Goal: Information Seeking & Learning: Understand process/instructions

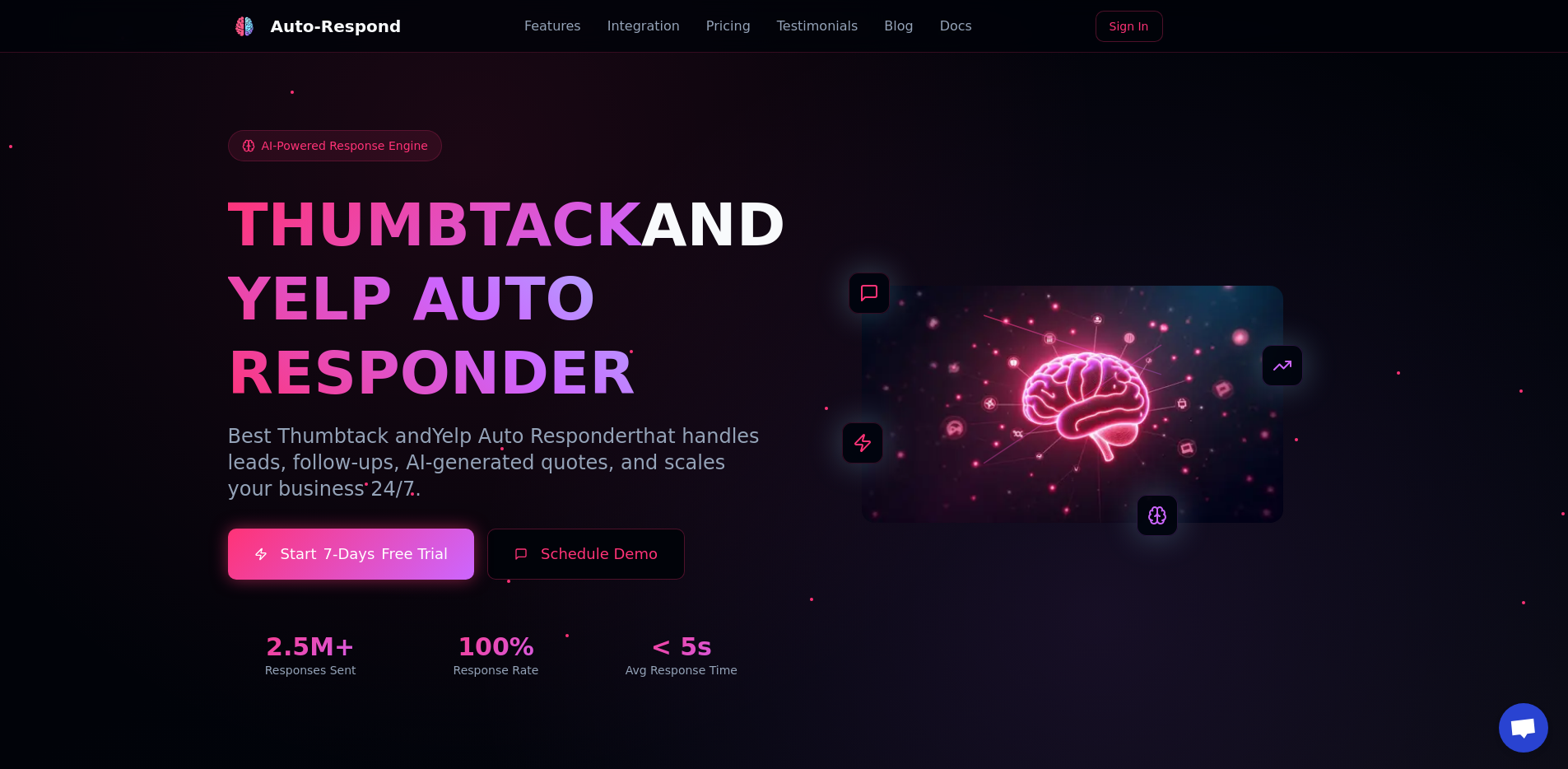
click at [940, 24] on link "Docs" at bounding box center [956, 26] width 32 height 20
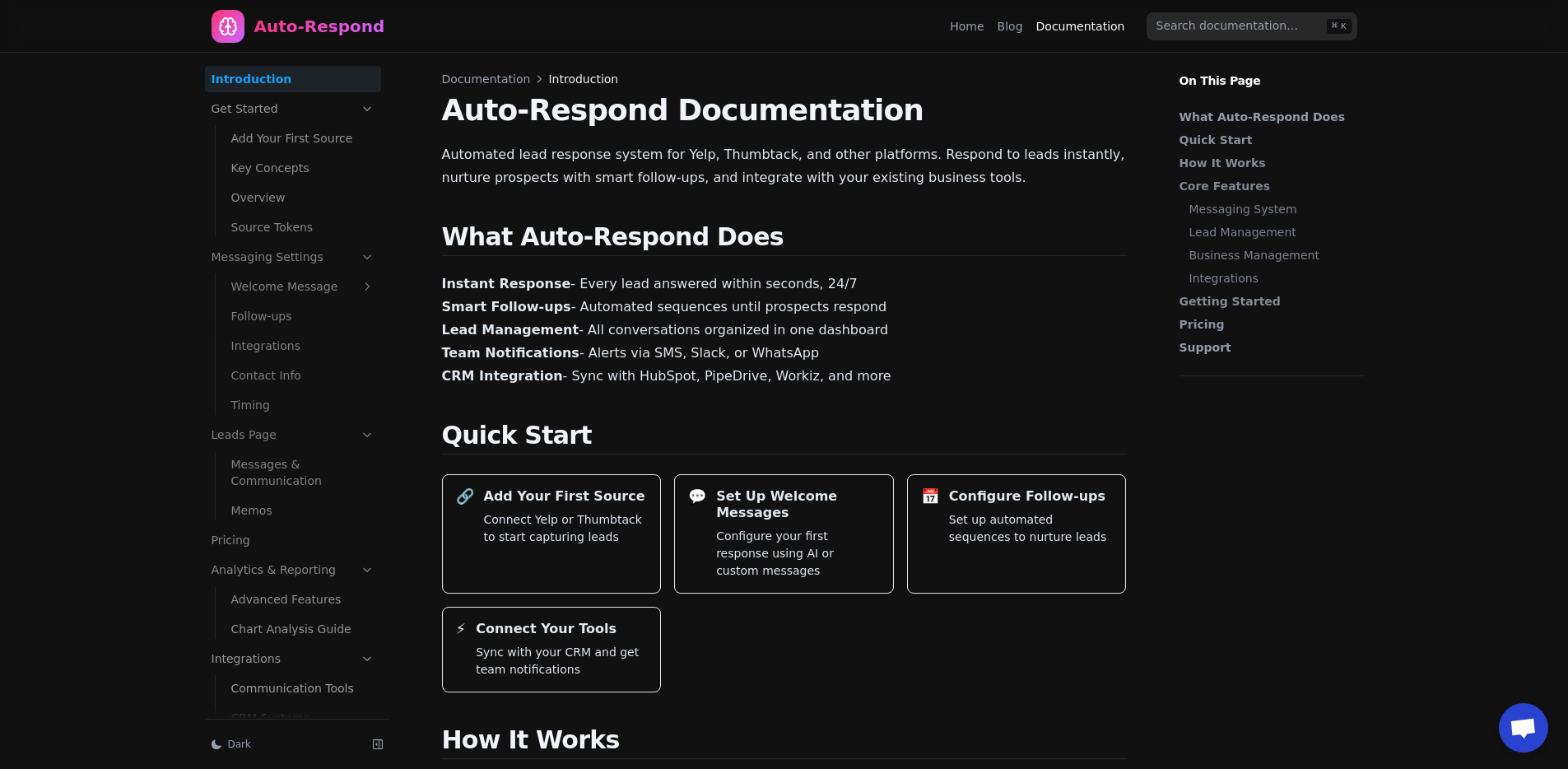
click at [295, 120] on link "Get Started" at bounding box center [292, 108] width 176 height 27
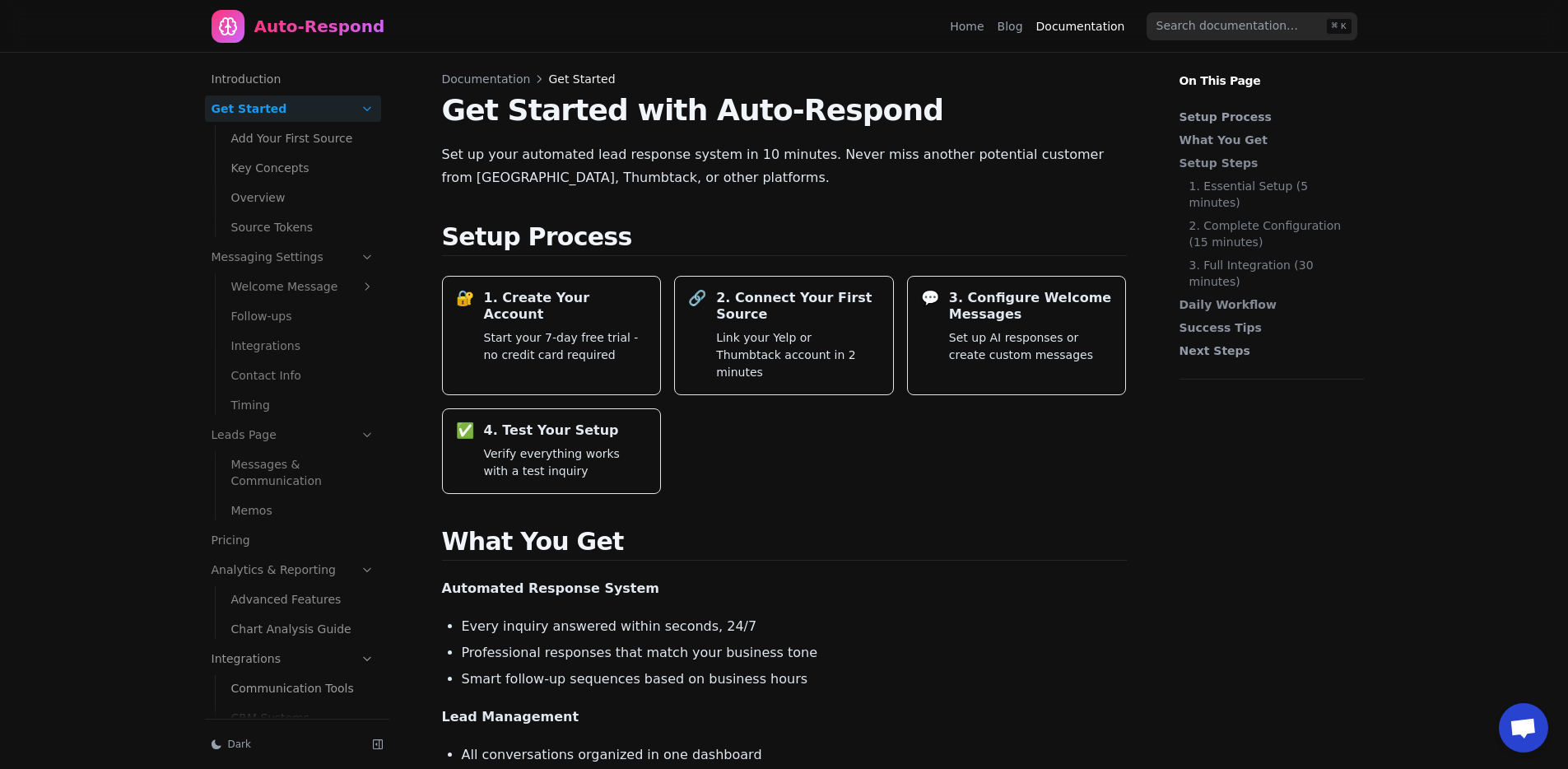
click at [765, 441] on div "🔐 1. Create Your Account Start your 7-day free trial - no credit card required …" at bounding box center [784, 385] width 685 height 218
click at [832, 577] on p "Automated Response System" at bounding box center [784, 588] width 685 height 23
click at [848, 577] on p "Automated Response System" at bounding box center [784, 588] width 685 height 23
click at [597, 356] on div "🔐 1. Create Your Account Start your 7-day free trial - no credit card required" at bounding box center [552, 334] width 218 height 118
click at [571, 328] on p "Start your 7-day free trial - no credit card required" at bounding box center [566, 345] width 164 height 34
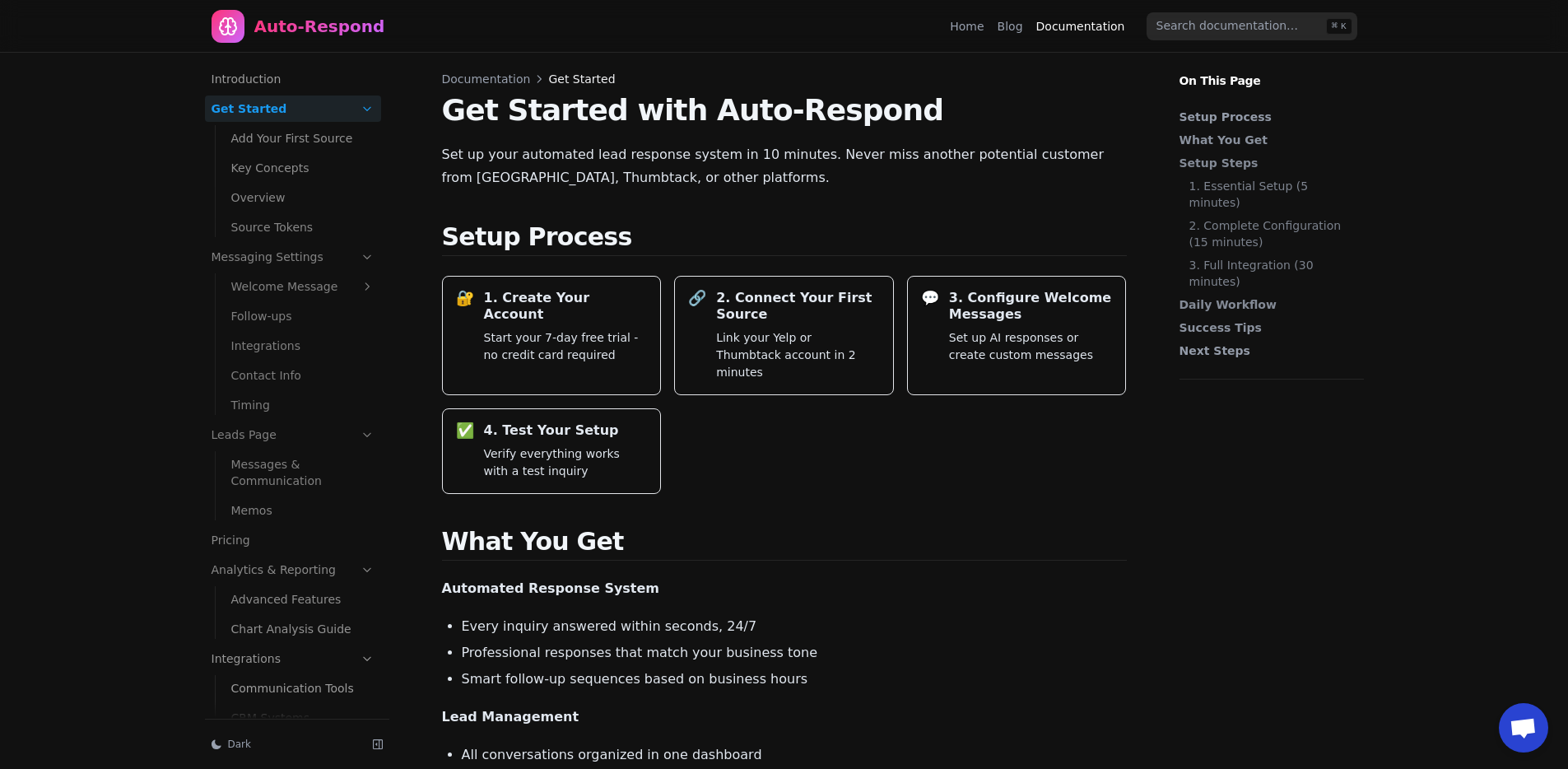
click at [290, 111] on link "Get Started" at bounding box center [292, 108] width 176 height 27
click at [285, 124] on ul "Add Your First Source Key Concepts Overview Source Tokens" at bounding box center [297, 181] width 166 height 119
click at [265, 86] on link "Introduction" at bounding box center [292, 79] width 176 height 27
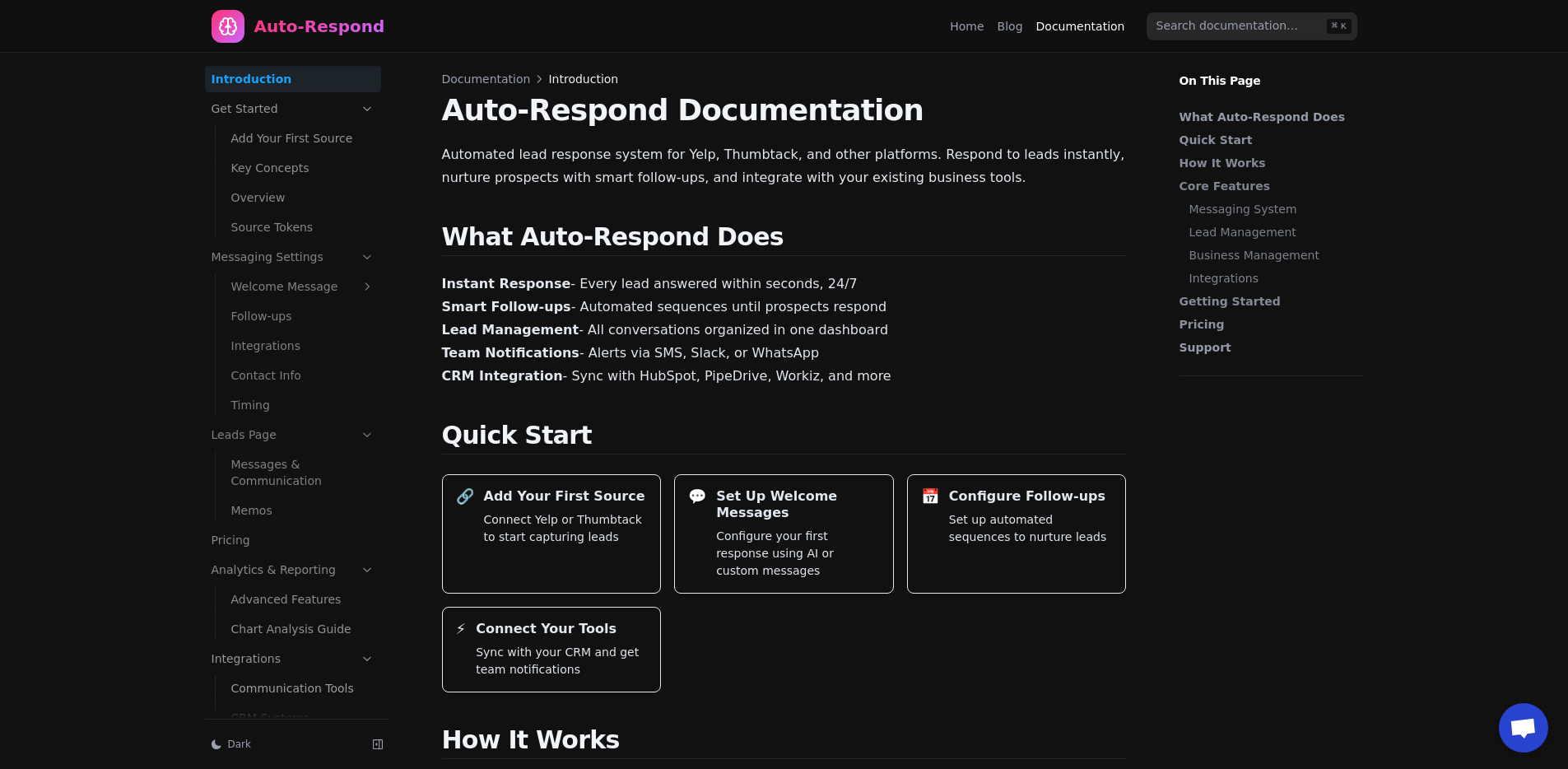
click at [280, 101] on link "Get Started" at bounding box center [292, 108] width 176 height 27
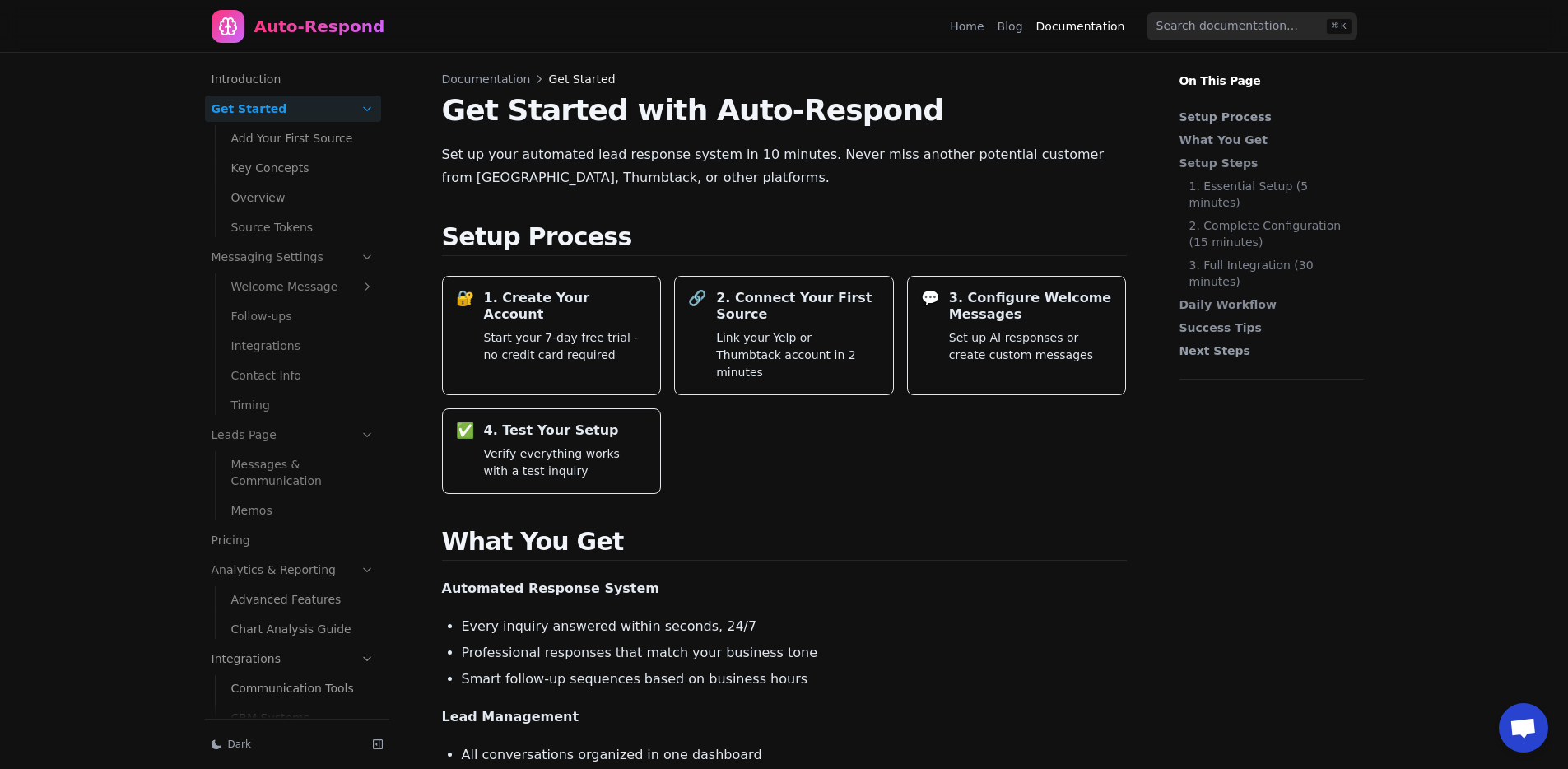
click at [534, 328] on p "Start your 7-day free trial - no credit card required" at bounding box center [566, 345] width 164 height 34
click at [336, 240] on link "Source Tokens" at bounding box center [303, 227] width 156 height 27
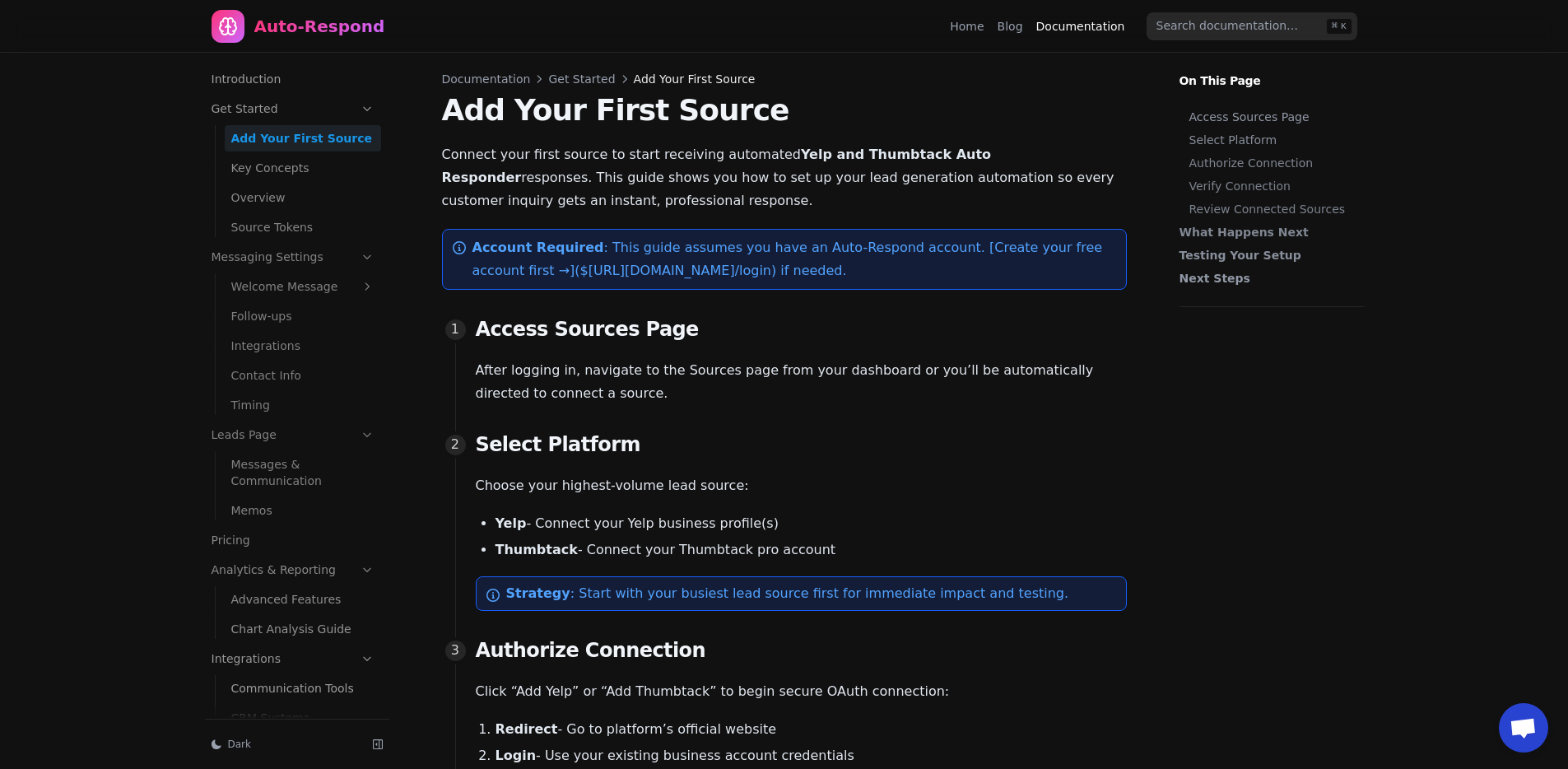
click at [273, 174] on link "Key Concepts" at bounding box center [303, 168] width 156 height 27
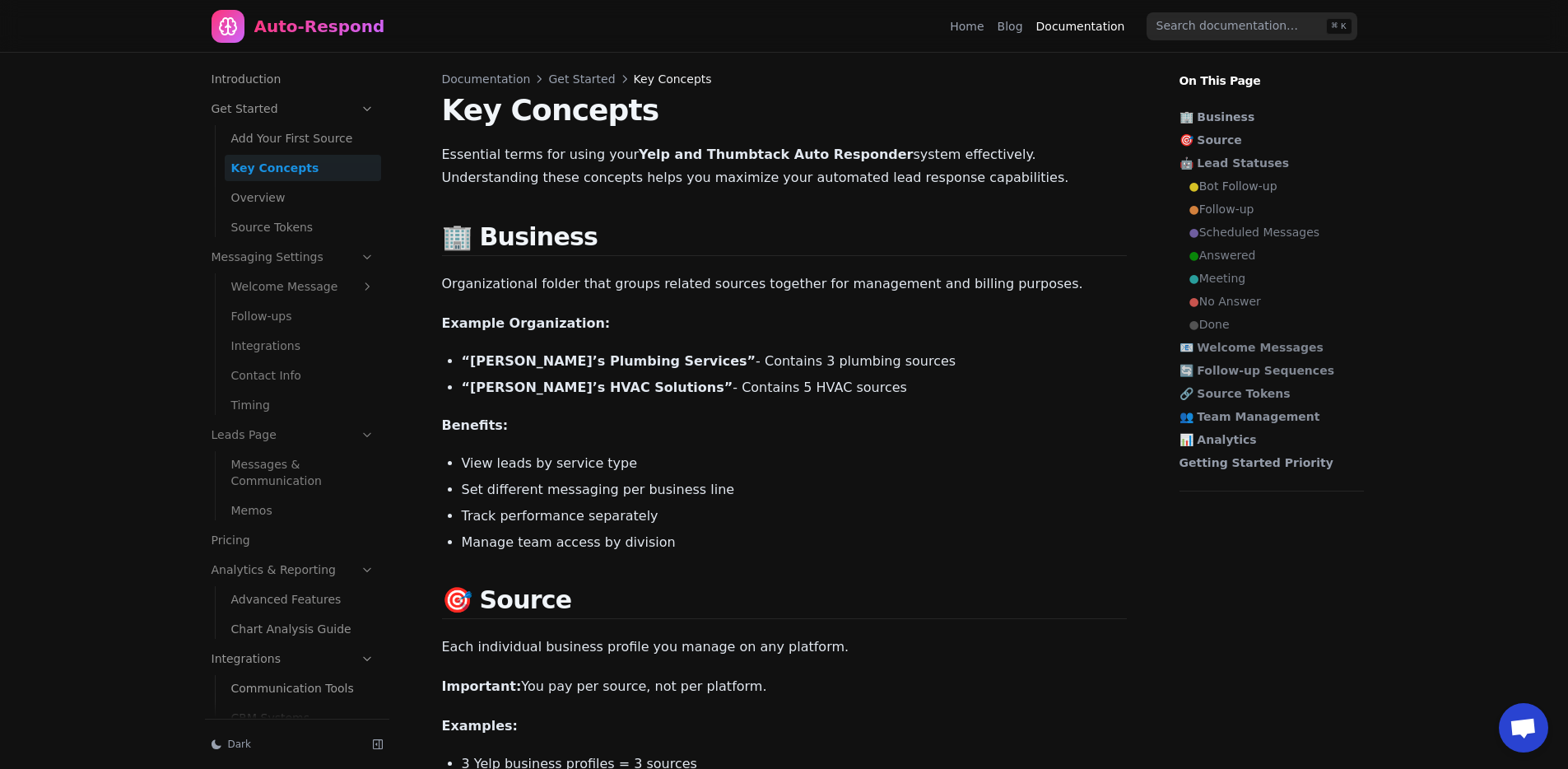
click at [288, 108] on link "Get Started" at bounding box center [292, 108] width 176 height 27
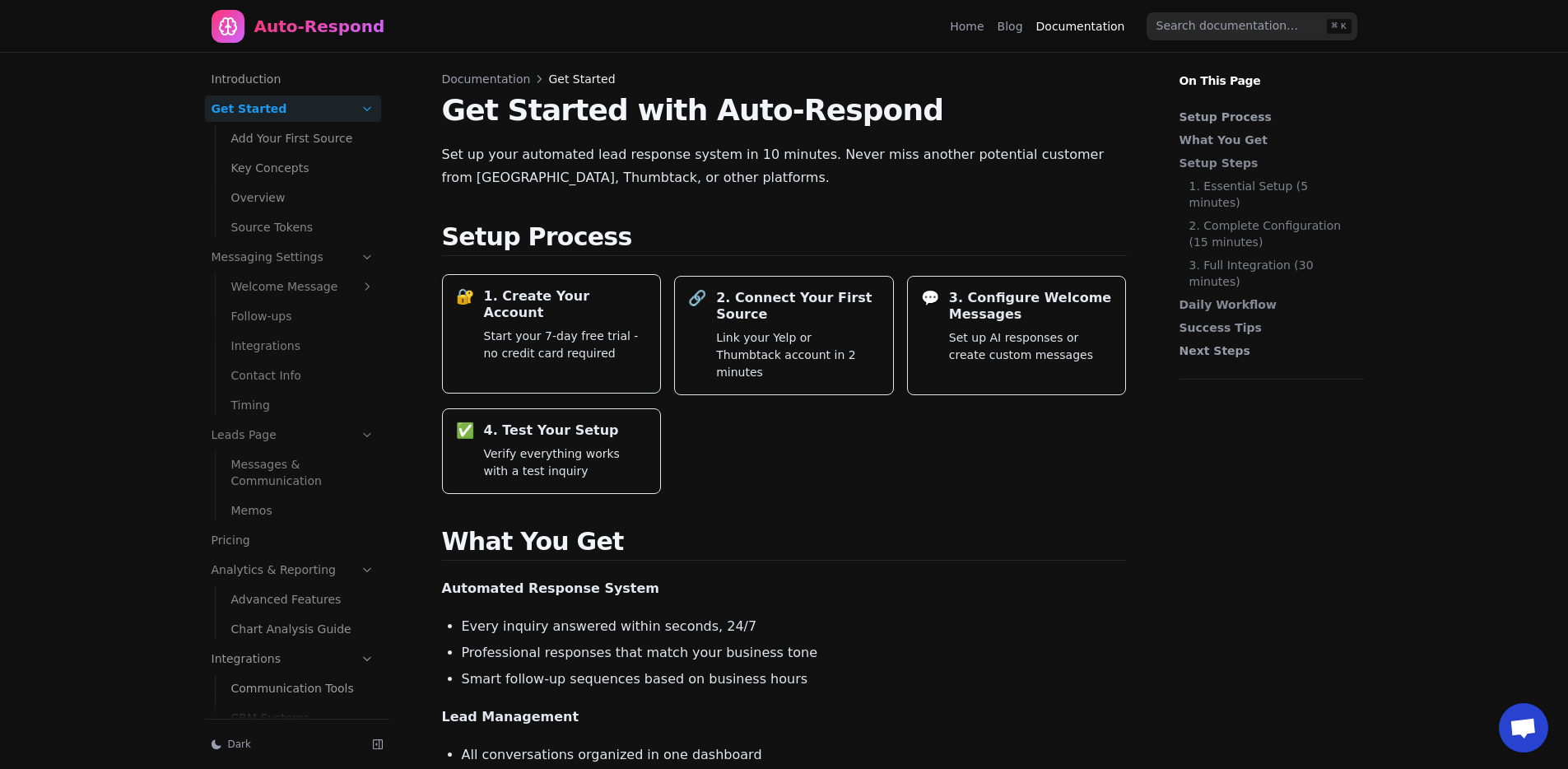
click at [585, 328] on p "Start your 7-day free trial - no credit card required" at bounding box center [566, 345] width 164 height 34
click at [522, 328] on p "Start your 7-day free trial - no credit card required" at bounding box center [566, 345] width 164 height 34
click at [242, 120] on link "Get Started" at bounding box center [292, 108] width 176 height 27
click at [898, 746] on li "All conversations organized in one dashboard" at bounding box center [794, 755] width 665 height 20
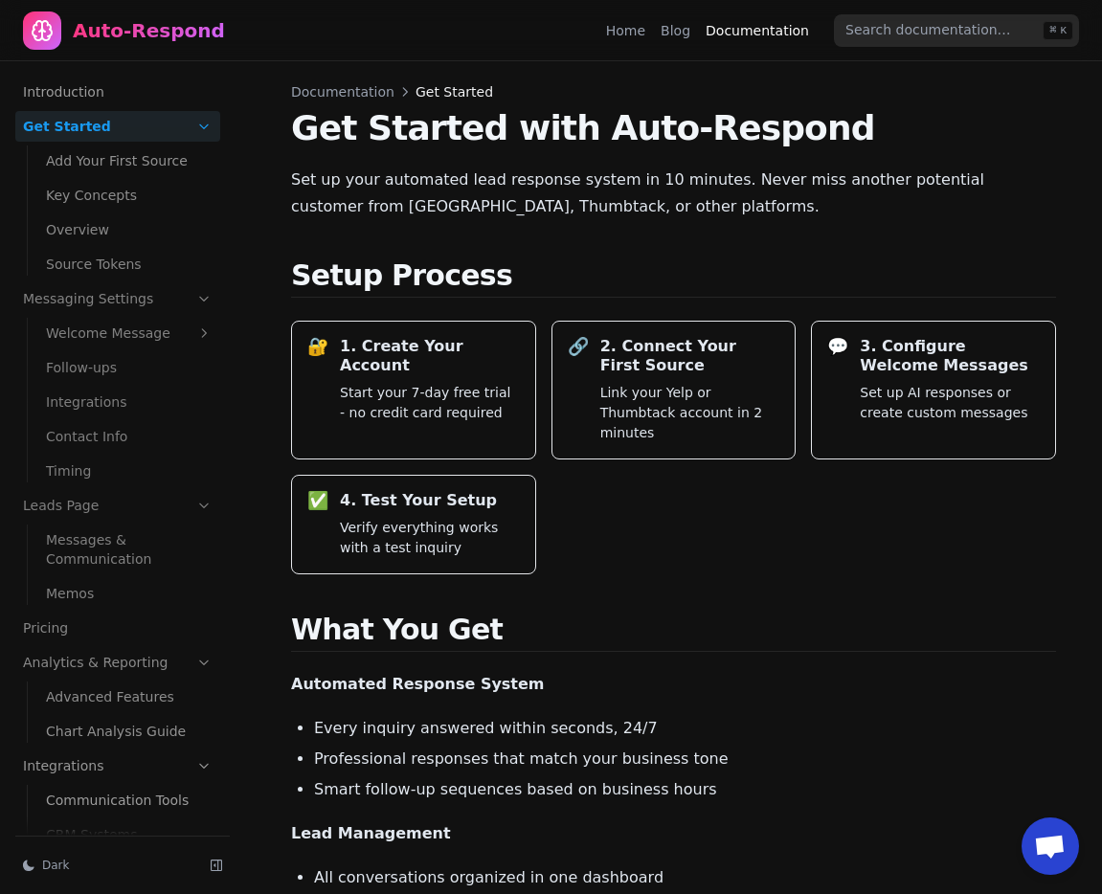
click at [580, 485] on div "🔐 1. Create Your Account Start your 7-day free trial - no credit card required …" at bounding box center [673, 448] width 765 height 254
click at [128, 146] on link "Add Your First Source" at bounding box center [129, 161] width 182 height 31
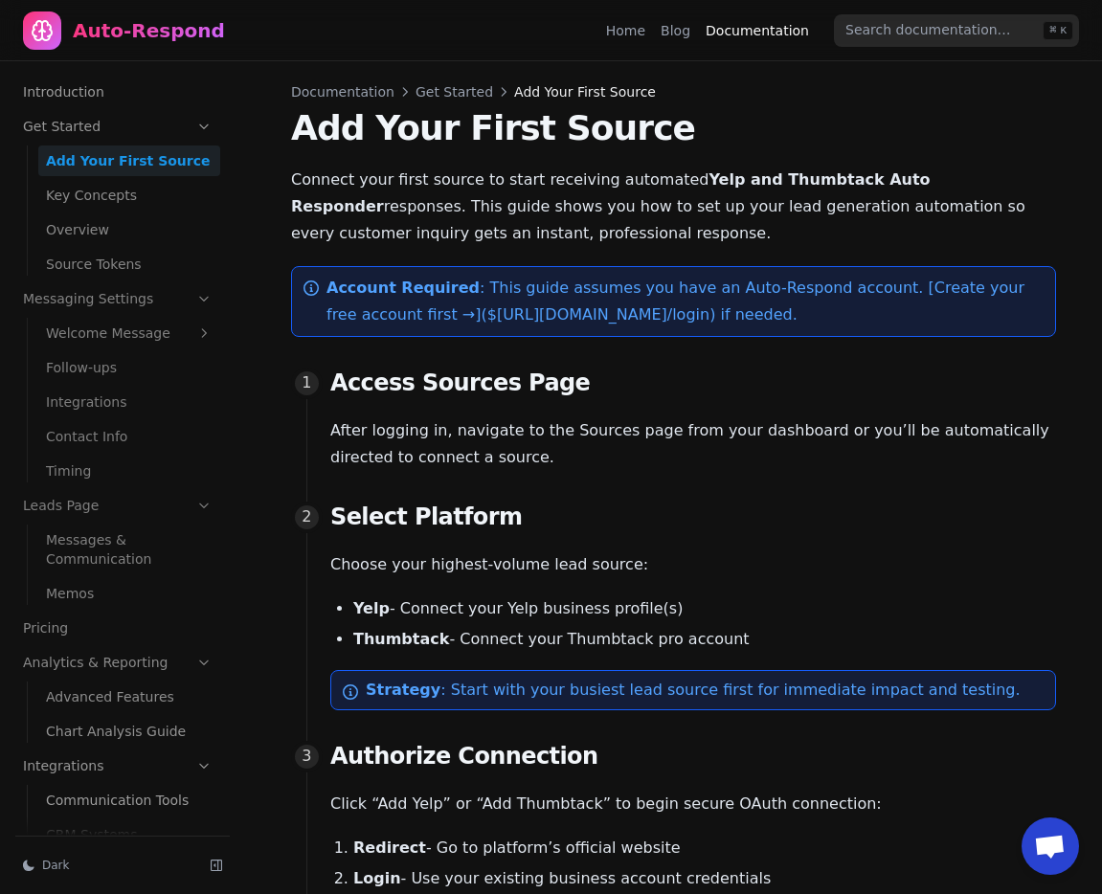
click at [116, 129] on link "Get Started" at bounding box center [117, 126] width 205 height 31
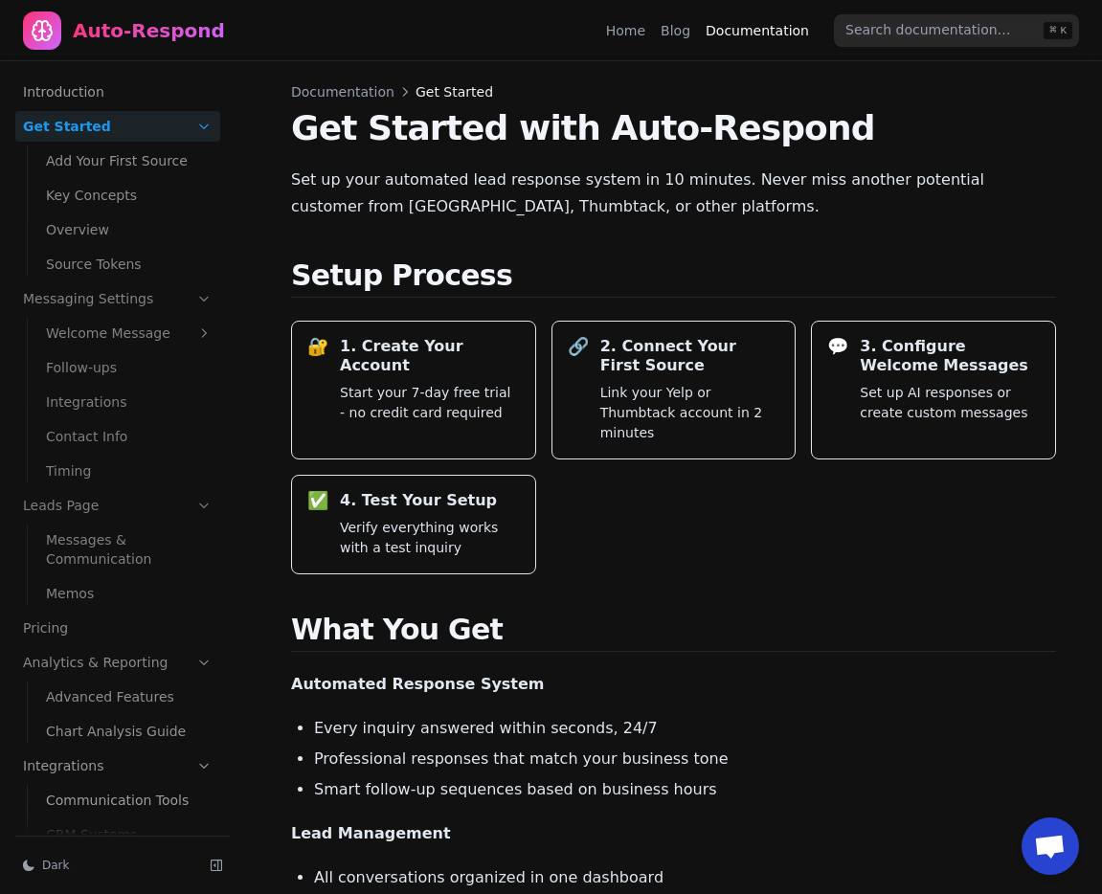
click at [684, 613] on h2 "What You Get" at bounding box center [673, 632] width 765 height 39
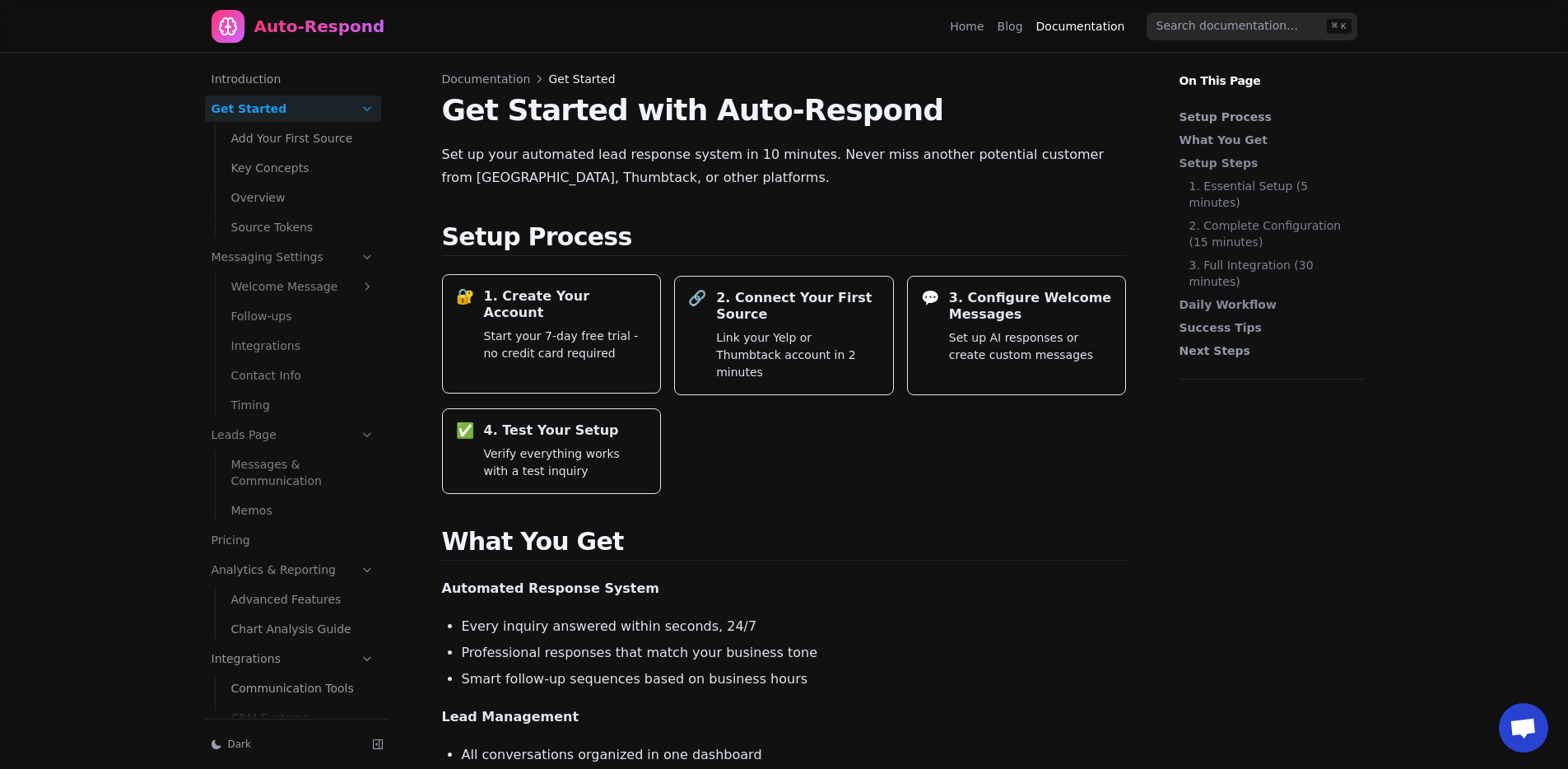
click at [581, 329] on p "Start your 7-day free trial - no credit card required" at bounding box center [566, 345] width 164 height 34
click at [983, 15] on div "Home Blog Documentation" at bounding box center [1041, 26] width 183 height 27
click at [968, 29] on link "Home" at bounding box center [966, 26] width 34 height 16
